Goal: Task Accomplishment & Management: Manage account settings

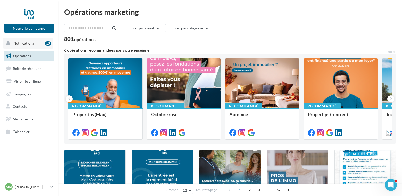
click at [26, 43] on span "Notifications" at bounding box center [23, 43] width 20 height 4
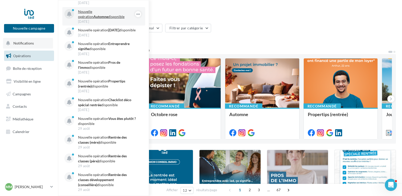
scroll to position [103, 0]
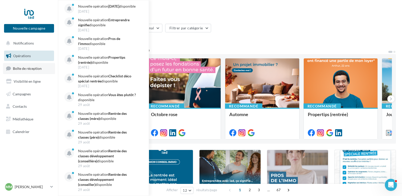
click at [29, 68] on span "Boîte de réception" at bounding box center [27, 68] width 29 height 4
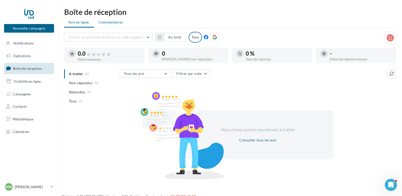
click at [117, 22] on span "Commentaires" at bounding box center [111, 22] width 24 height 5
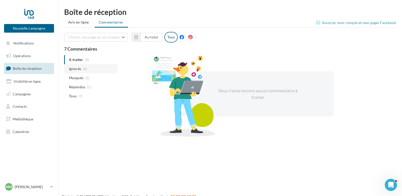
click at [77, 69] on span "Ignorés" at bounding box center [75, 68] width 12 height 5
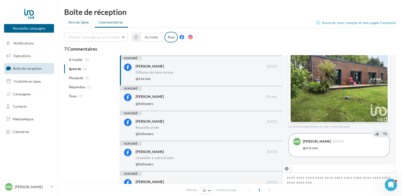
click at [78, 23] on span "Avis en ligne" at bounding box center [78, 22] width 21 height 5
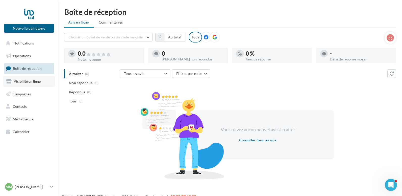
click at [36, 81] on span "Visibilité en ligne" at bounding box center [27, 81] width 27 height 4
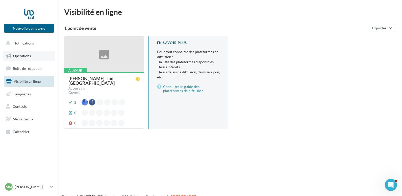
click at [29, 55] on span "Opérations" at bounding box center [22, 56] width 18 height 4
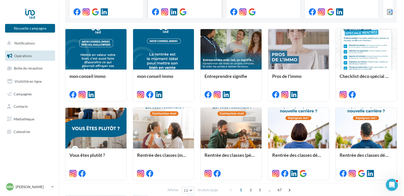
scroll to position [129, 0]
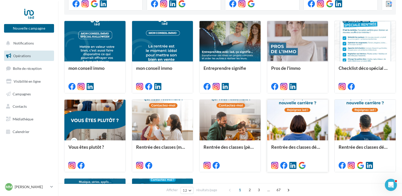
click at [298, 118] on div at bounding box center [297, 119] width 61 height 41
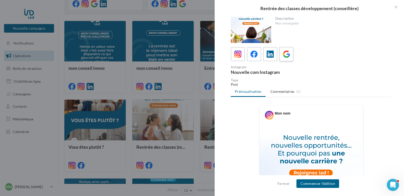
click at [286, 54] on icon at bounding box center [286, 53] width 7 height 7
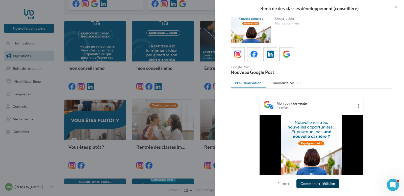
click at [325, 181] on button "Commencer l'édition" at bounding box center [317, 183] width 43 height 9
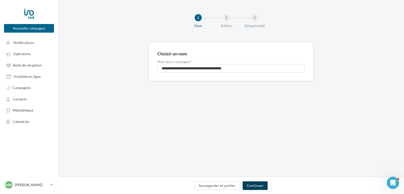
click at [262, 183] on button "Continuer" at bounding box center [255, 185] width 25 height 9
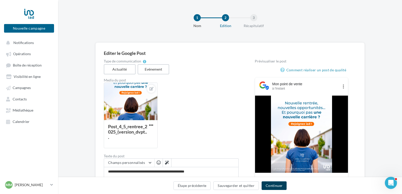
click at [270, 184] on button "Continuer" at bounding box center [273, 185] width 25 height 9
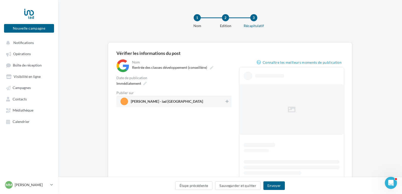
click at [200, 101] on span "Maxime MARIUS - iad France" at bounding box center [172, 101] width 104 height 8
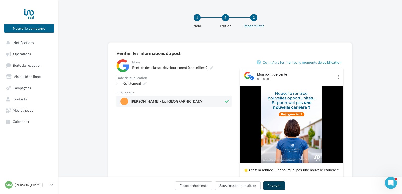
click at [276, 189] on button "Envoyer" at bounding box center [273, 185] width 21 height 9
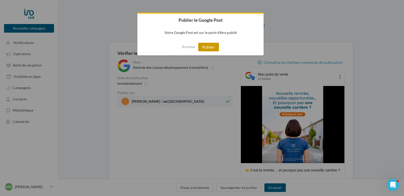
click at [210, 46] on button "Publier" at bounding box center [208, 47] width 21 height 9
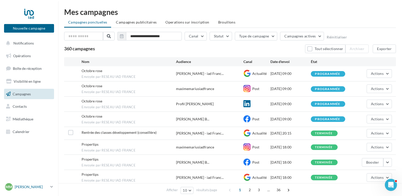
click at [35, 187] on p "[PERSON_NAME]" at bounding box center [32, 186] width 34 height 5
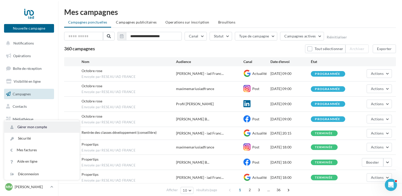
click at [35, 124] on link "Gérer mon compte" at bounding box center [41, 126] width 75 height 11
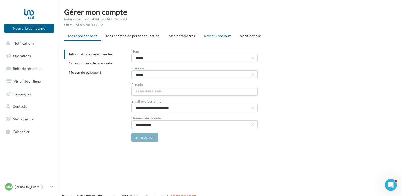
click at [211, 36] on span "Réseaux sociaux" at bounding box center [217, 36] width 27 height 4
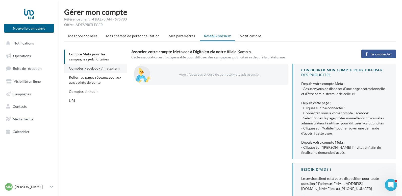
click at [108, 69] on span "Comptes Facebook / Instagram" at bounding box center [94, 68] width 51 height 4
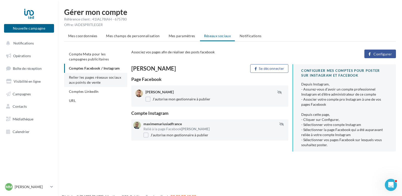
click at [108, 77] on span "Relier les pages réseaux sociaux aux points de vente" at bounding box center [95, 79] width 52 height 9
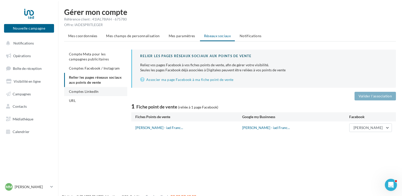
click at [94, 92] on span "Comptes LinkedIn" at bounding box center [84, 91] width 30 height 4
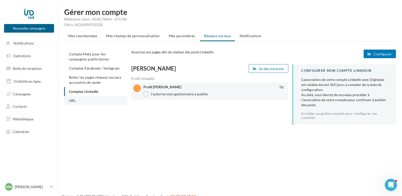
click at [91, 105] on li "URL" at bounding box center [95, 100] width 63 height 9
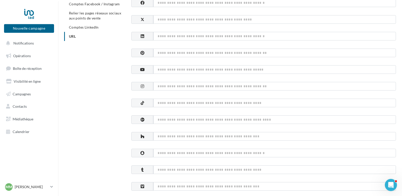
scroll to position [77, 0]
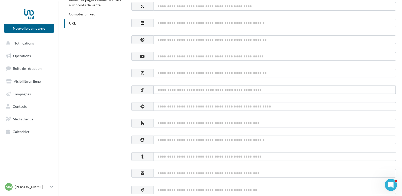
click at [169, 89] on input at bounding box center [274, 89] width 243 height 9
click at [166, 57] on input at bounding box center [274, 56] width 243 height 9
click at [159, 91] on input at bounding box center [274, 89] width 243 height 9
click at [157, 57] on input at bounding box center [274, 56] width 243 height 9
paste input "**********"
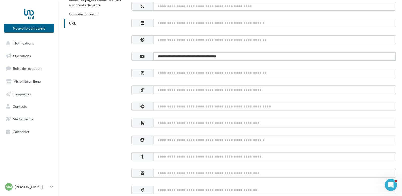
type input "**********"
click at [111, 75] on div "**********" at bounding box center [232, 166] width 336 height 388
click at [253, 57] on input "**********" at bounding box center [274, 56] width 243 height 9
click at [91, 70] on div "**********" at bounding box center [232, 166] width 336 height 388
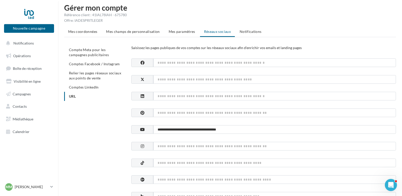
scroll to position [0, 0]
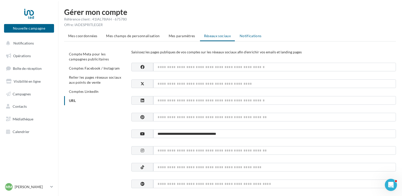
click at [253, 33] on li "Notifications" at bounding box center [250, 35] width 30 height 9
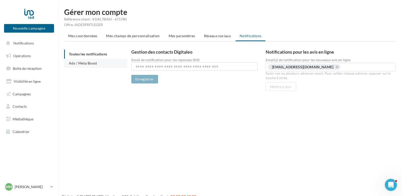
click at [75, 65] on span "Ads / Meta Boost" at bounding box center [83, 63] width 28 height 4
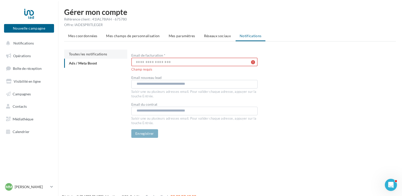
click at [77, 56] on span "Toutes les notifications" at bounding box center [88, 54] width 38 height 4
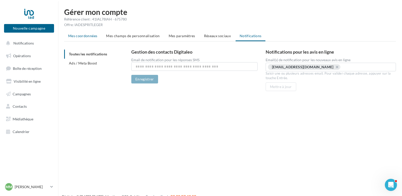
click at [84, 36] on span "Mes coordonnées" at bounding box center [82, 36] width 29 height 4
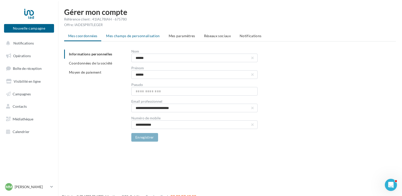
click at [107, 36] on span "Mes champs de personnalisation" at bounding box center [133, 36] width 54 height 4
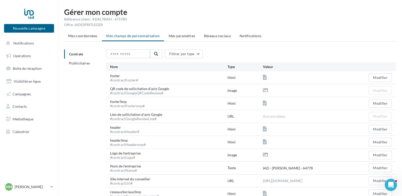
click at [87, 56] on ul "Contrats Publicitaires" at bounding box center [83, 58] width 38 height 18
click at [87, 64] on span "Publicitaires" at bounding box center [79, 63] width 21 height 4
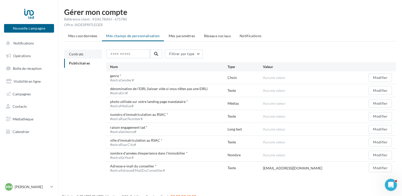
click at [83, 56] on span "Contrats" at bounding box center [76, 54] width 15 height 4
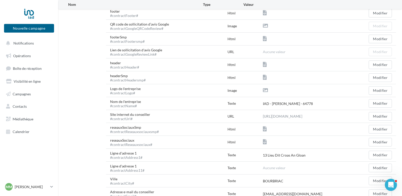
scroll to position [77, 0]
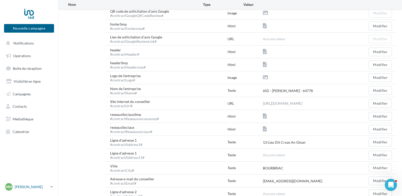
click at [39, 184] on p "[PERSON_NAME]" at bounding box center [32, 186] width 34 height 5
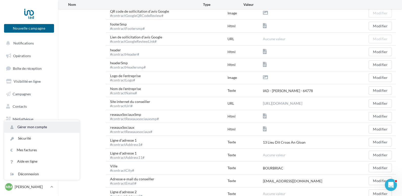
click at [41, 127] on link "Gérer mon compte" at bounding box center [41, 126] width 75 height 11
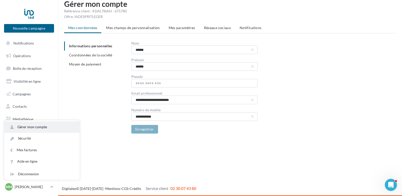
scroll to position [8, 0]
click at [129, 29] on span "Mes champs de personnalisation" at bounding box center [133, 27] width 54 height 4
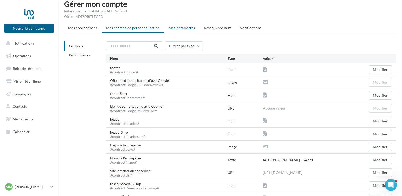
click at [178, 30] on span "Mes paramètres" at bounding box center [182, 27] width 27 height 4
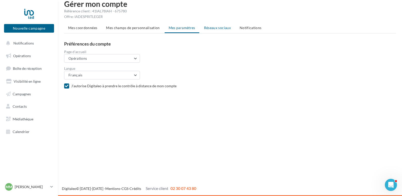
click at [221, 28] on span "Réseaux sociaux" at bounding box center [217, 27] width 27 height 4
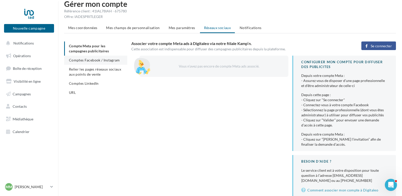
click at [116, 61] on span "Comptes Facebook / Instagram" at bounding box center [94, 60] width 51 height 4
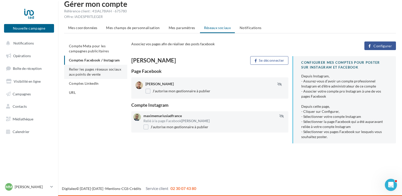
click at [112, 72] on li "Relier les pages réseaux sociaux aux points de vente" at bounding box center [95, 72] width 63 height 14
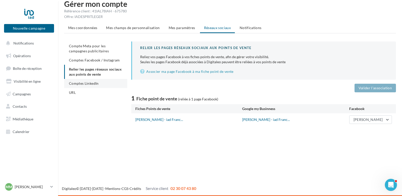
click at [100, 82] on li "Comptes LinkedIn" at bounding box center [95, 83] width 63 height 9
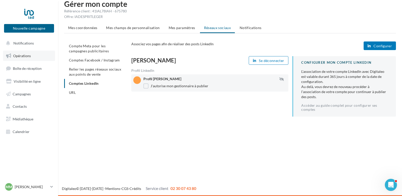
click at [29, 57] on span "Opérations" at bounding box center [22, 56] width 18 height 4
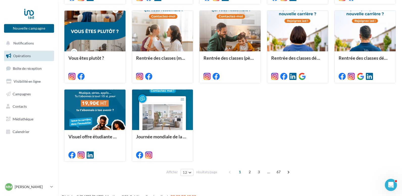
scroll to position [226, 0]
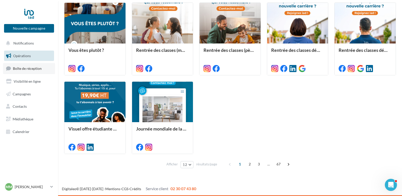
click at [34, 65] on link "Boîte de réception" at bounding box center [29, 68] width 52 height 11
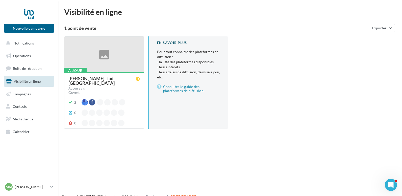
click at [124, 79] on div "[PERSON_NAME] - iad [GEOGRAPHIC_DATA]" at bounding box center [101, 80] width 67 height 9
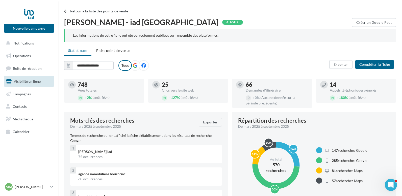
click at [135, 66] on icon at bounding box center [135, 65] width 5 height 5
click at [67, 12] on span "button" at bounding box center [65, 11] width 3 height 4
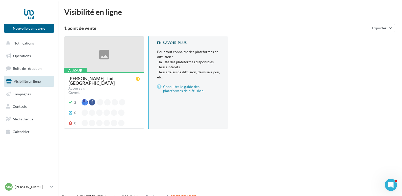
click at [91, 59] on div at bounding box center [104, 55] width 80 height 36
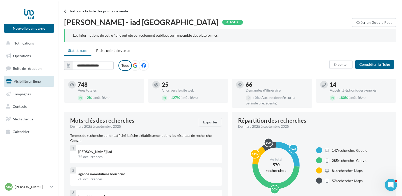
click at [68, 13] on button "Retour à la liste des points de vente" at bounding box center [97, 11] width 66 height 6
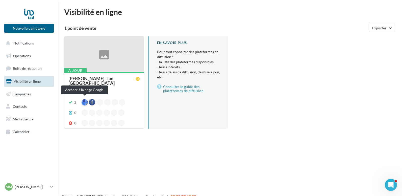
click at [84, 100] on div at bounding box center [85, 102] width 6 height 6
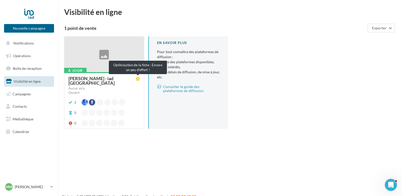
click at [138, 78] on icon at bounding box center [138, 79] width 4 height 4
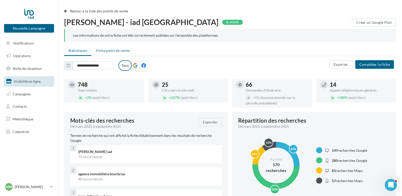
click at [124, 50] on span "Fiche point de vente" at bounding box center [112, 50] width 33 height 4
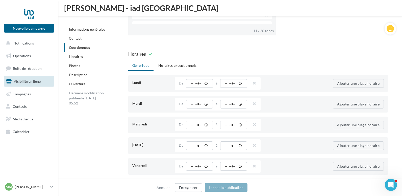
scroll to position [463, 0]
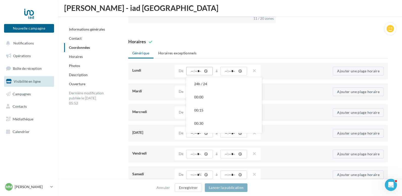
click at [201, 70] on input "*****" at bounding box center [199, 71] width 27 height 9
type input "*****"
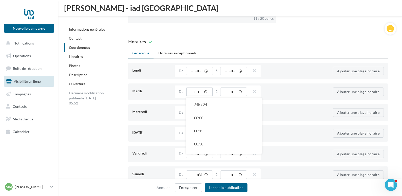
click at [200, 90] on input "*****" at bounding box center [199, 91] width 27 height 9
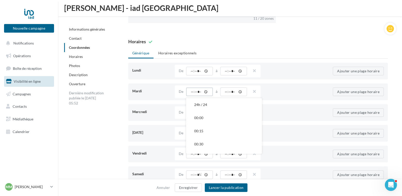
type input "*****"
click at [200, 111] on input "*****" at bounding box center [199, 112] width 27 height 9
type input "*****"
click at [200, 133] on input "*****" at bounding box center [199, 133] width 27 height 9
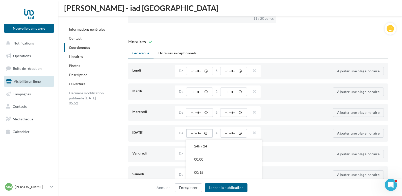
click at [200, 133] on input "*****" at bounding box center [199, 133] width 27 height 9
type input "*****"
click at [201, 153] on input "*****" at bounding box center [199, 153] width 27 height 9
type input "*****"
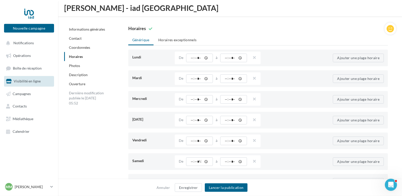
scroll to position [489, 0]
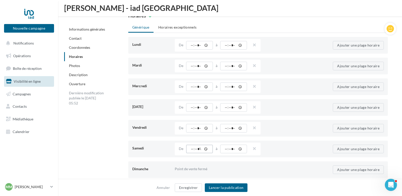
click at [201, 148] on input "*****" at bounding box center [199, 148] width 27 height 9
type input "*****"
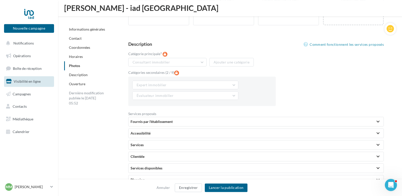
scroll to position [978, 0]
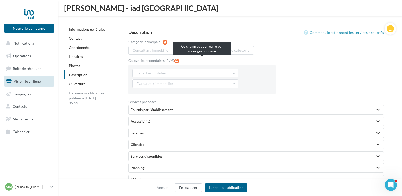
click at [250, 92] on div "Expert immobilier Agences immobilières Professionnel de l'immobilier Agent immo…" at bounding box center [201, 79] width 147 height 29
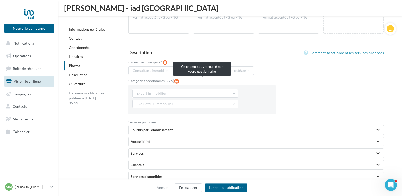
scroll to position [958, 0]
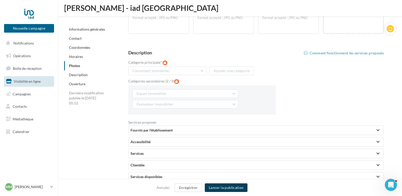
click at [236, 186] on button "Lancer la publication" at bounding box center [226, 187] width 43 height 9
click at [235, 186] on button "Lancer la publication" at bounding box center [226, 187] width 43 height 9
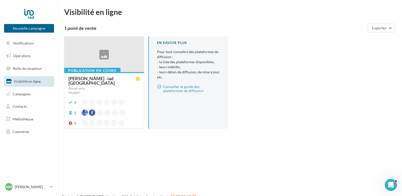
click at [106, 76] on div "[PERSON_NAME] - iad [GEOGRAPHIC_DATA]" at bounding box center [101, 80] width 67 height 9
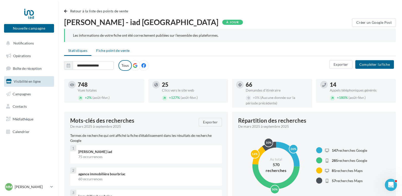
click at [119, 51] on span "Fiche point de vente" at bounding box center [112, 50] width 33 height 4
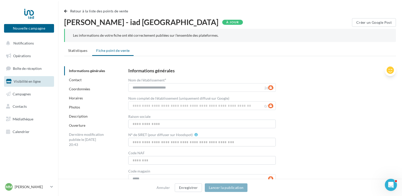
click at [393, 69] on icon at bounding box center [389, 70] width 7 height 8
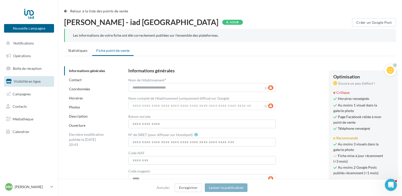
click at [304, 98] on div "**********" at bounding box center [257, 127] width 259 height 118
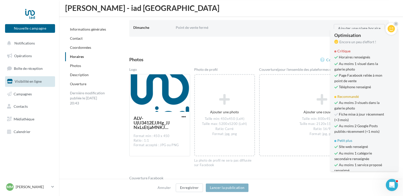
scroll to position [644, 0]
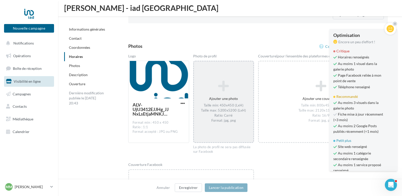
click at [230, 92] on div "Ajouter une photo Taille min: 450x450 (LxH) Taille max: 5200x5200 (LxH) Ratio: …" at bounding box center [223, 101] width 59 height 47
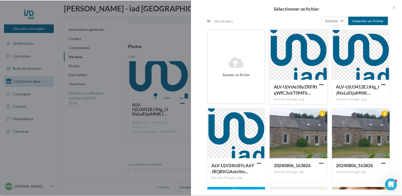
scroll to position [0, 0]
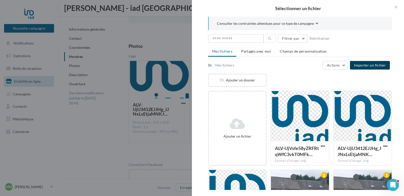
click at [364, 63] on span "Importer un fichier" at bounding box center [370, 65] width 32 height 4
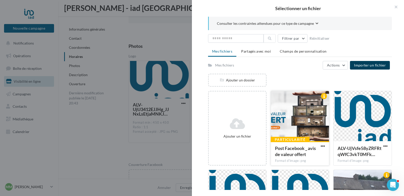
click at [313, 118] on div at bounding box center [300, 116] width 58 height 50
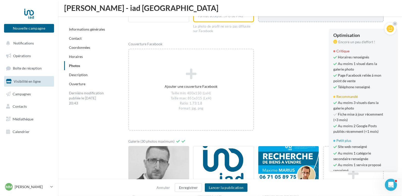
scroll to position [798, 0]
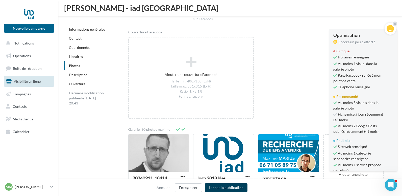
click at [230, 189] on button "Lancer la publication" at bounding box center [226, 187] width 43 height 9
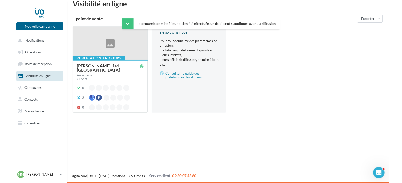
scroll to position [8, 0]
